Goal: Use online tool/utility: Use online tool/utility

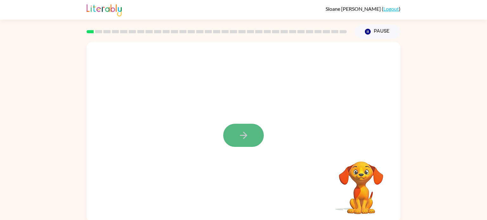
click at [253, 143] on button "button" at bounding box center [243, 135] width 41 height 23
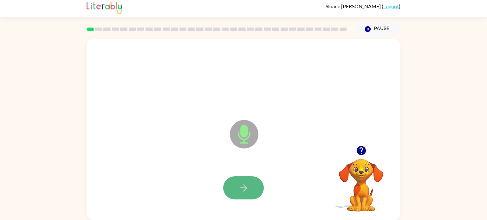
click at [247, 194] on button "button" at bounding box center [243, 188] width 41 height 23
click at [248, 194] on button "button" at bounding box center [243, 188] width 41 height 23
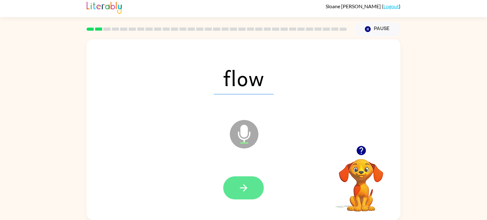
click at [247, 191] on icon "button" at bounding box center [243, 188] width 11 height 11
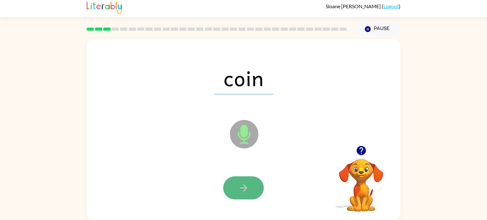
click at [247, 192] on icon "button" at bounding box center [243, 188] width 11 height 11
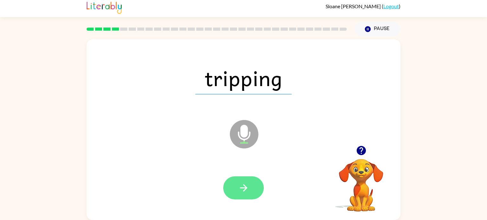
click at [247, 192] on icon "button" at bounding box center [243, 188] width 11 height 11
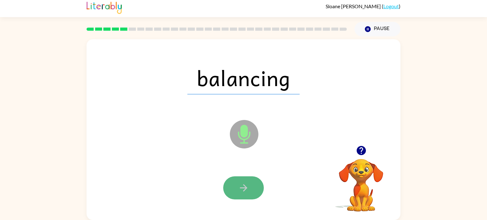
click at [242, 191] on icon "button" at bounding box center [243, 188] width 11 height 11
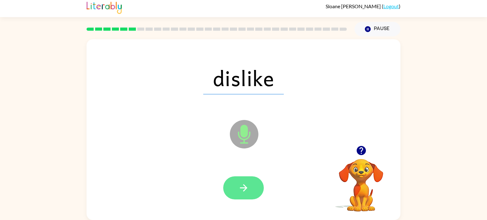
click at [242, 190] on icon "button" at bounding box center [243, 188] width 11 height 11
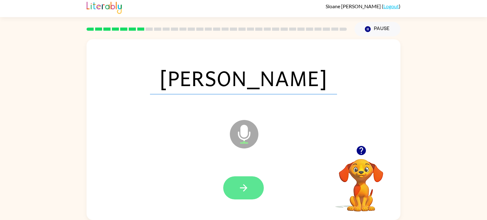
click at [244, 194] on button "button" at bounding box center [243, 188] width 41 height 23
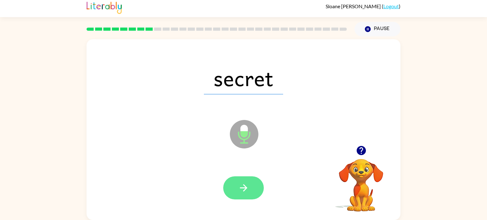
click at [245, 193] on icon "button" at bounding box center [243, 188] width 11 height 11
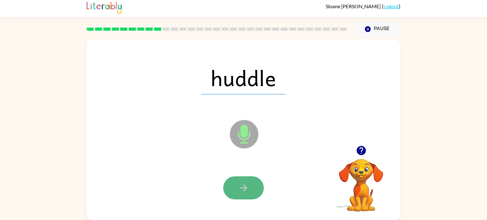
click at [245, 194] on button "button" at bounding box center [243, 188] width 41 height 23
click at [246, 194] on button "button" at bounding box center [243, 188] width 41 height 23
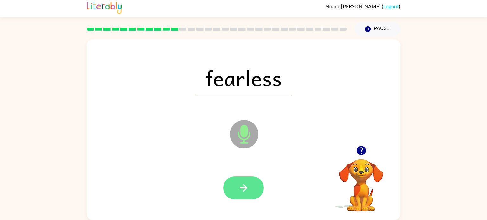
click at [246, 192] on icon "button" at bounding box center [243, 188] width 11 height 11
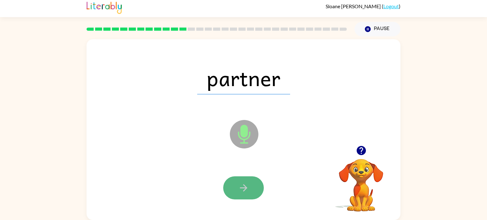
click at [248, 194] on button "button" at bounding box center [243, 188] width 41 height 23
click at [247, 193] on icon "button" at bounding box center [243, 188] width 11 height 11
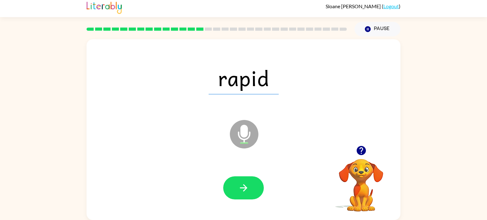
click at [247, 193] on icon "button" at bounding box center [243, 188] width 11 height 11
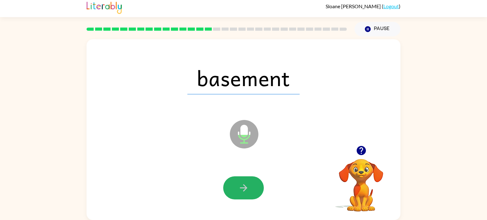
click at [247, 193] on icon "button" at bounding box center [243, 188] width 11 height 11
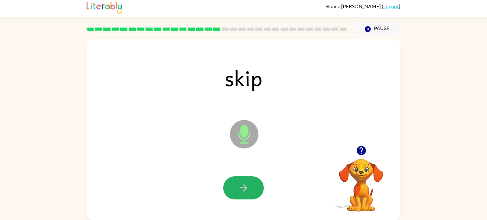
click at [247, 193] on icon "button" at bounding box center [243, 188] width 11 height 11
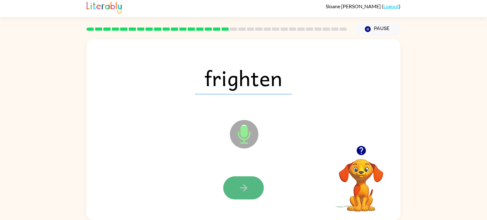
click at [246, 193] on icon "button" at bounding box center [243, 188] width 11 height 11
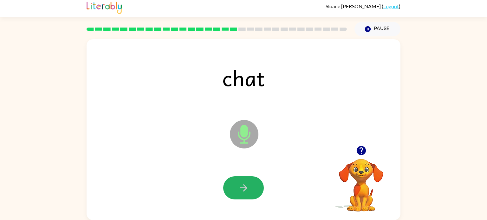
click at [246, 193] on icon "button" at bounding box center [243, 188] width 11 height 11
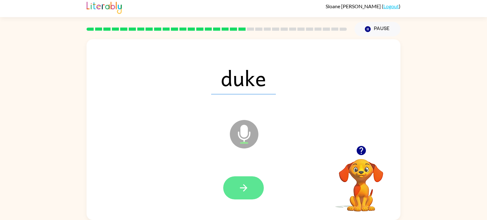
click at [247, 192] on icon "button" at bounding box center [243, 188] width 11 height 11
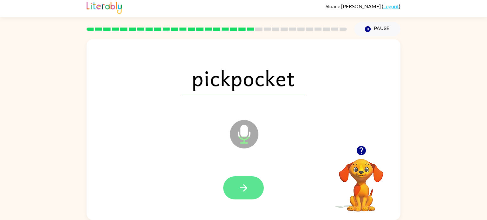
click at [246, 191] on icon "button" at bounding box center [243, 188] width 11 height 11
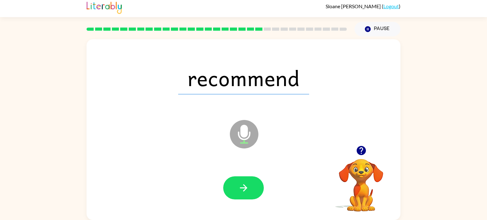
click at [246, 191] on icon "button" at bounding box center [243, 188] width 11 height 11
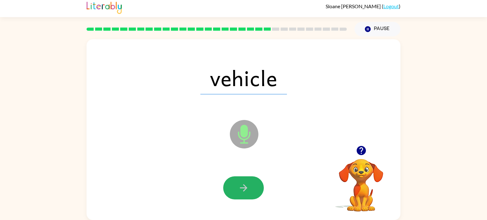
click at [246, 191] on icon "button" at bounding box center [243, 188] width 11 height 11
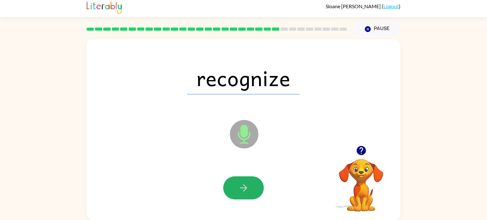
click at [246, 191] on icon "button" at bounding box center [243, 188] width 11 height 11
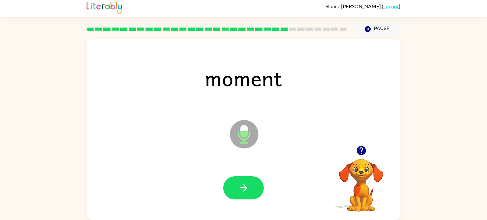
click at [246, 191] on icon "button" at bounding box center [243, 188] width 11 height 11
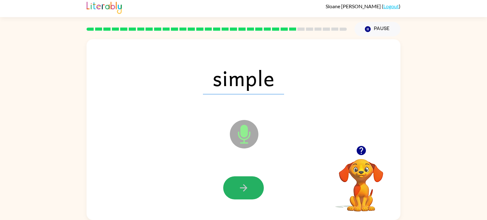
click at [246, 191] on icon "button" at bounding box center [243, 188] width 11 height 11
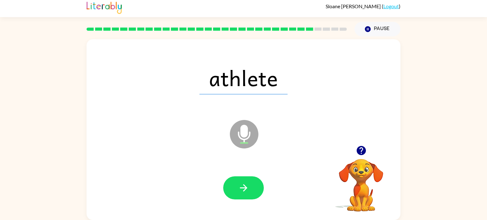
click at [246, 191] on icon "button" at bounding box center [243, 188] width 11 height 11
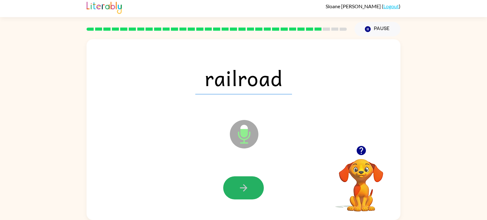
click at [246, 191] on icon "button" at bounding box center [243, 188] width 11 height 11
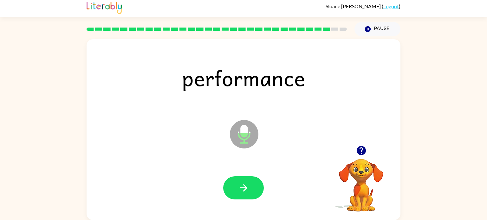
click at [246, 191] on icon "button" at bounding box center [243, 188] width 11 height 11
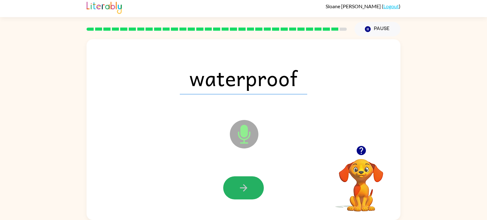
click at [246, 191] on icon "button" at bounding box center [243, 188] width 11 height 11
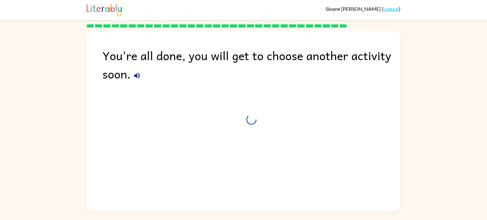
scroll to position [0, 0]
